Goal: Find specific page/section: Find specific page/section

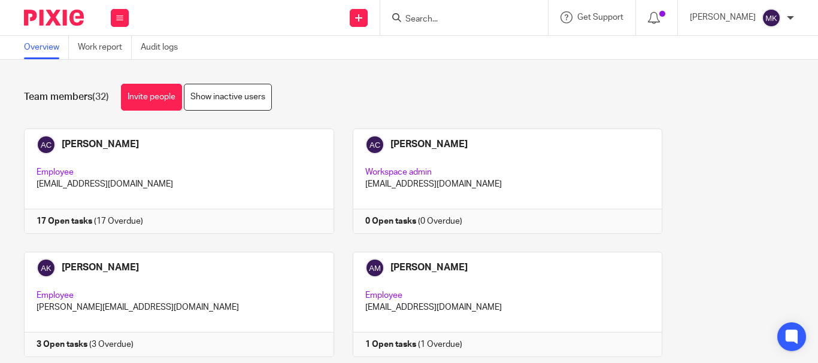
click at [457, 15] on input "Search" at bounding box center [458, 19] width 108 height 11
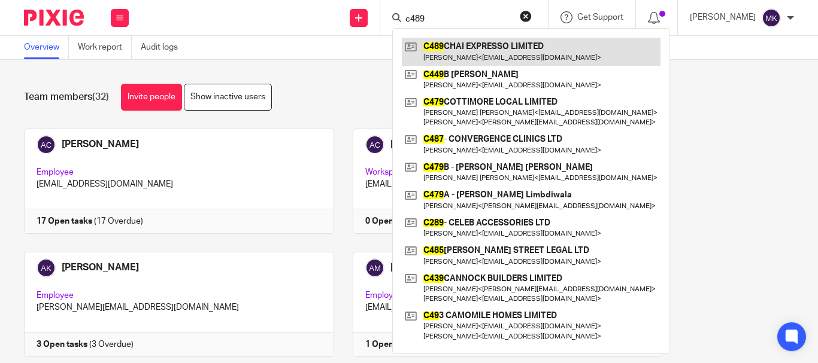
type input "c489"
click at [465, 51] on link at bounding box center [531, 52] width 259 height 28
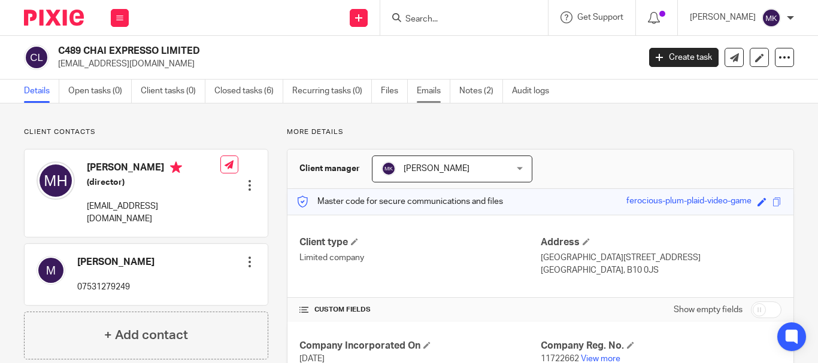
click at [423, 89] on link "Emails" at bounding box center [434, 91] width 34 height 23
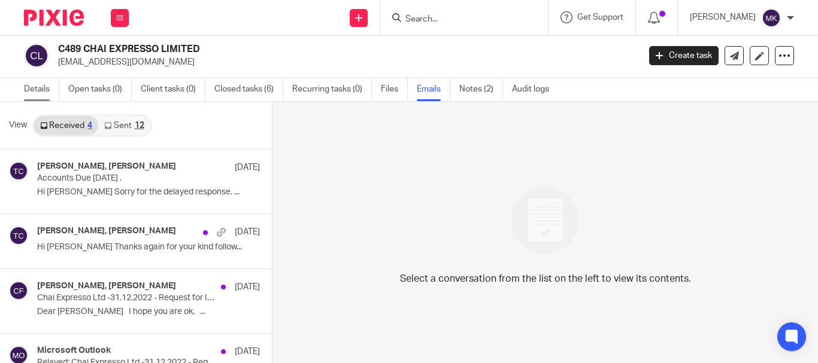
click at [45, 92] on link "Details" at bounding box center [41, 89] width 35 height 23
